Goal: Use online tool/utility

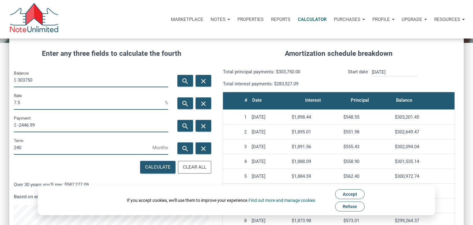
scroll to position [305, 455]
drag, startPoint x: 91, startPoint y: 81, endPoint x: 0, endPoint y: 58, distance: 93.7
click at [0, 58] on div "CALCULATOR The amortization calculator estimates how much money will be paid ov…" at bounding box center [236, 148] width 473 height 364
type input "843750"
click at [182, 124] on icon "search" at bounding box center [185, 126] width 7 height 8
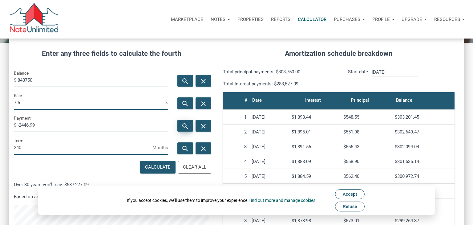
type input "-6797.19"
drag, startPoint x: 83, startPoint y: 81, endPoint x: 9, endPoint y: 70, distance: 74.8
click at [9, 70] on div "Balance $ 843750" at bounding box center [91, 80] width 164 height 22
type input "675000"
click at [185, 130] on div "search" at bounding box center [186, 126] width 16 height 12
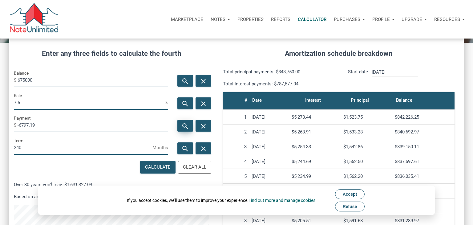
type input "-5437.75"
click at [26, 78] on input "675000" at bounding box center [93, 80] width 151 height 14
type input "600000"
click at [186, 126] on icon "search" at bounding box center [185, 126] width 7 height 8
type input "-4833.56"
